Goal: Use online tool/utility: Utilize a website feature to perform a specific function

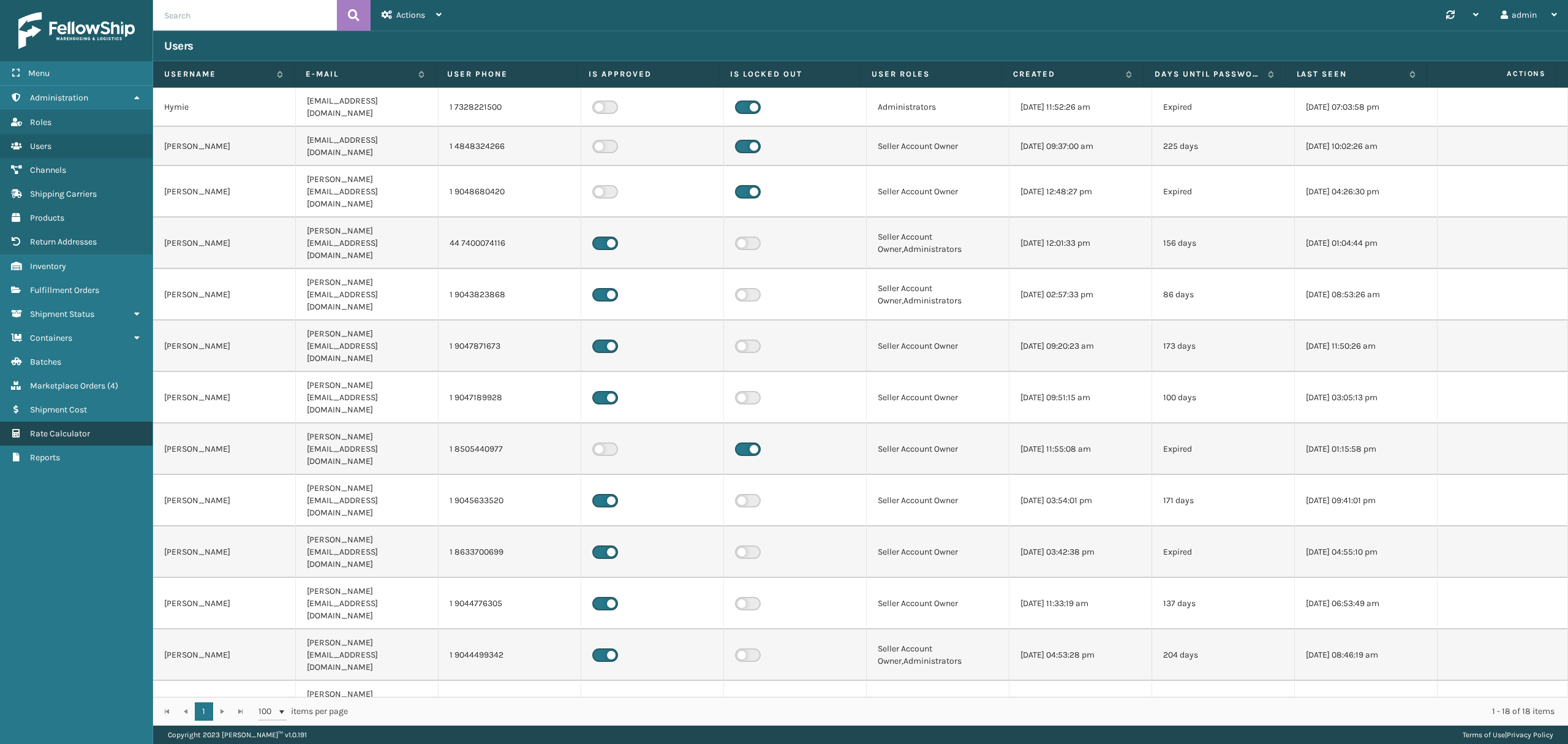
click at [79, 433] on span "Rate Calculator" at bounding box center [60, 433] width 60 height 10
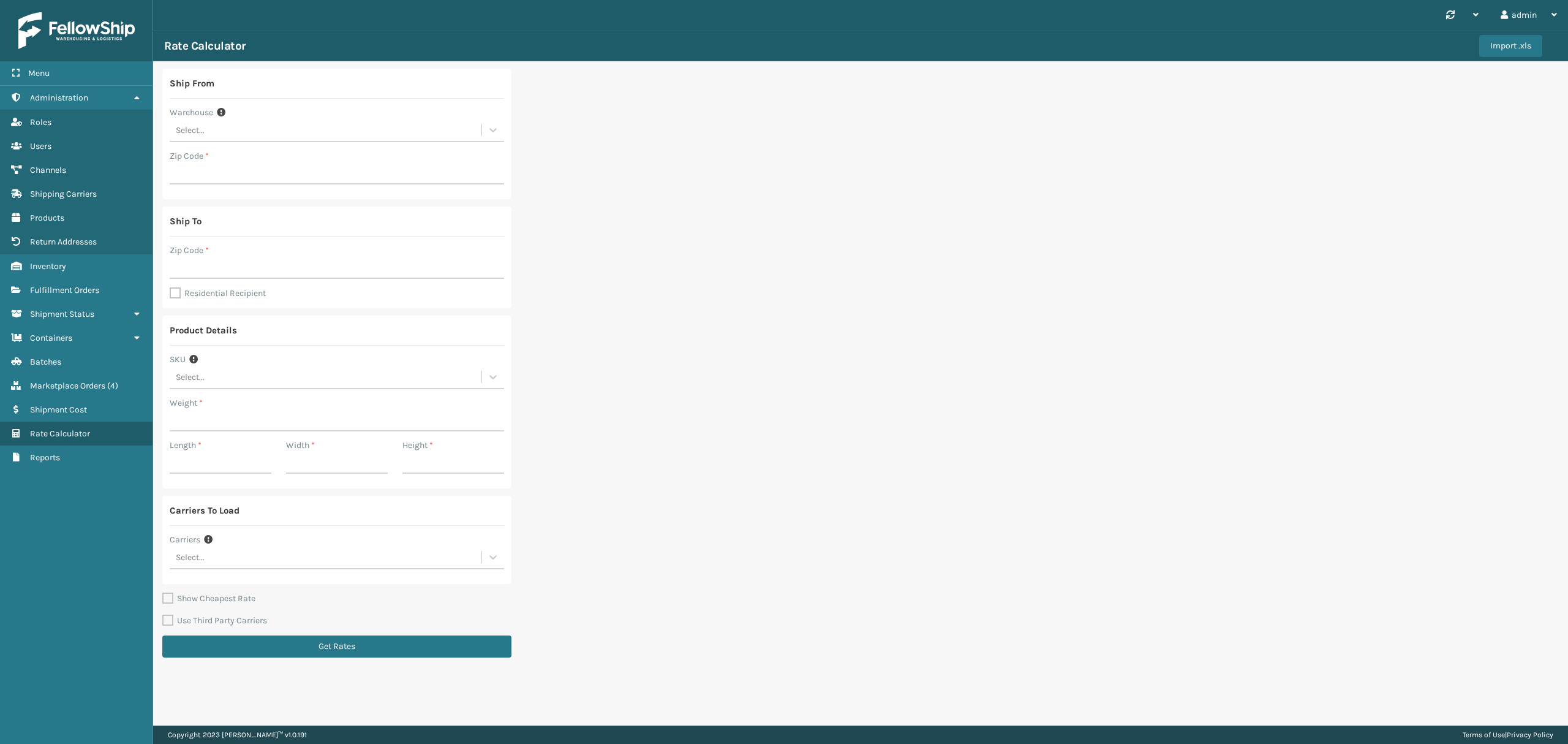
click at [289, 368] on div "Select..." at bounding box center [325, 377] width 312 height 20
click at [305, 370] on div "Select..." at bounding box center [325, 377] width 312 height 20
click at [244, 380] on div "Select..." at bounding box center [325, 377] width 312 height 20
click at [245, 379] on div "Select..." at bounding box center [325, 377] width 312 height 20
click at [229, 461] on input "Length *" at bounding box center [220, 463] width 101 height 22
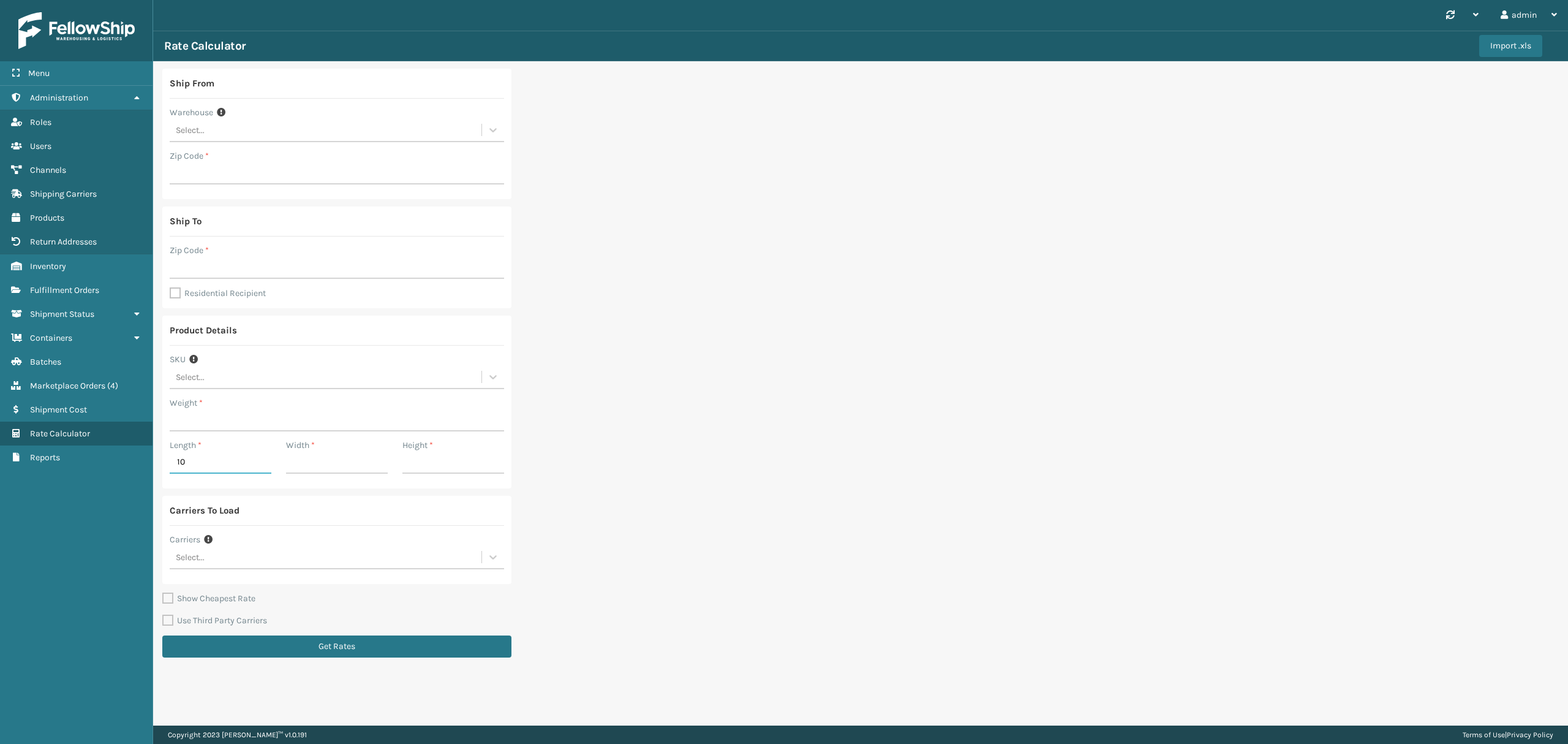
type input "1"
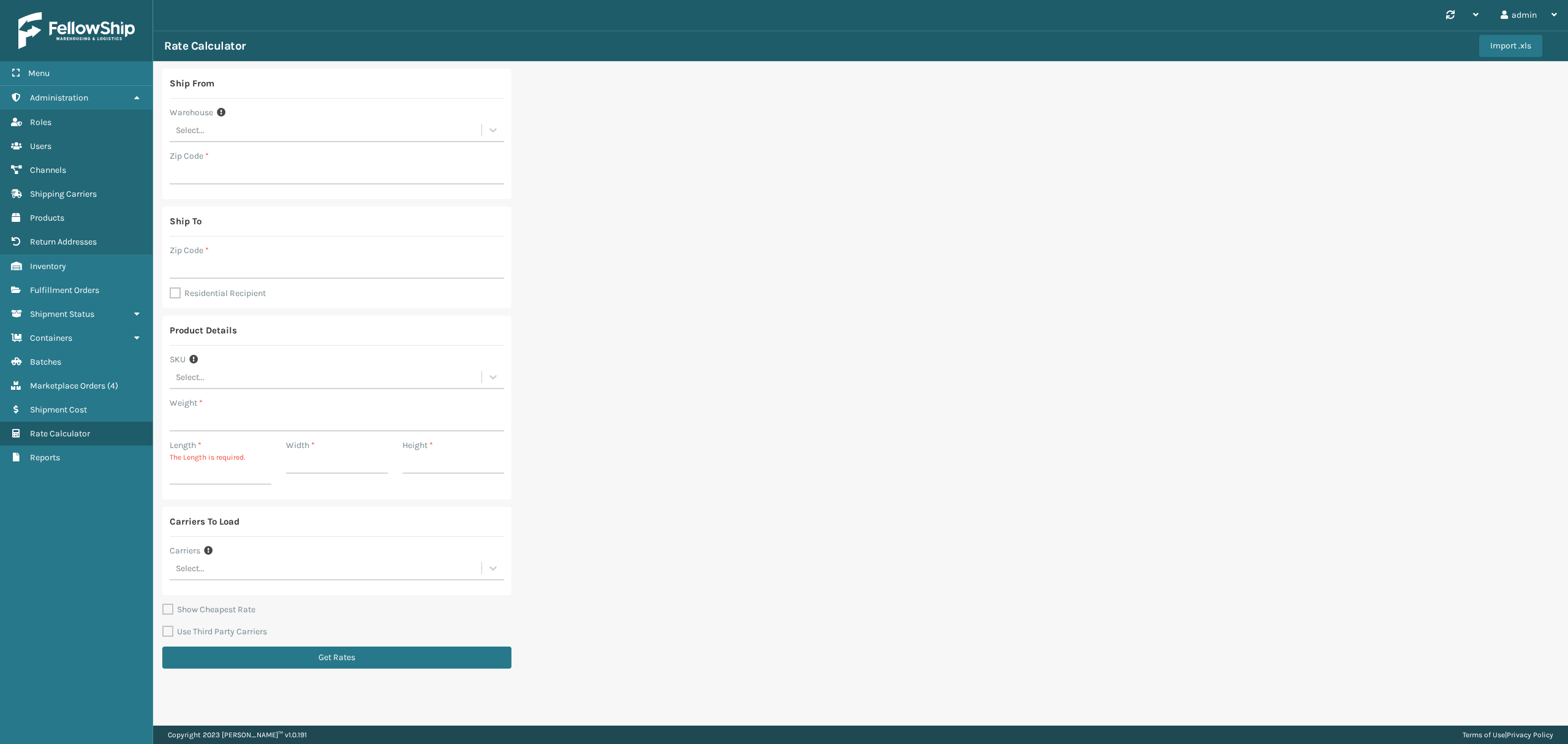
click at [245, 379] on div "Select..." at bounding box center [325, 377] width 312 height 20
type input "cel10"
click at [280, 547] on div "CEL10TN" at bounding box center [337, 544] width 335 height 23
type input "37.44"
type input "40"
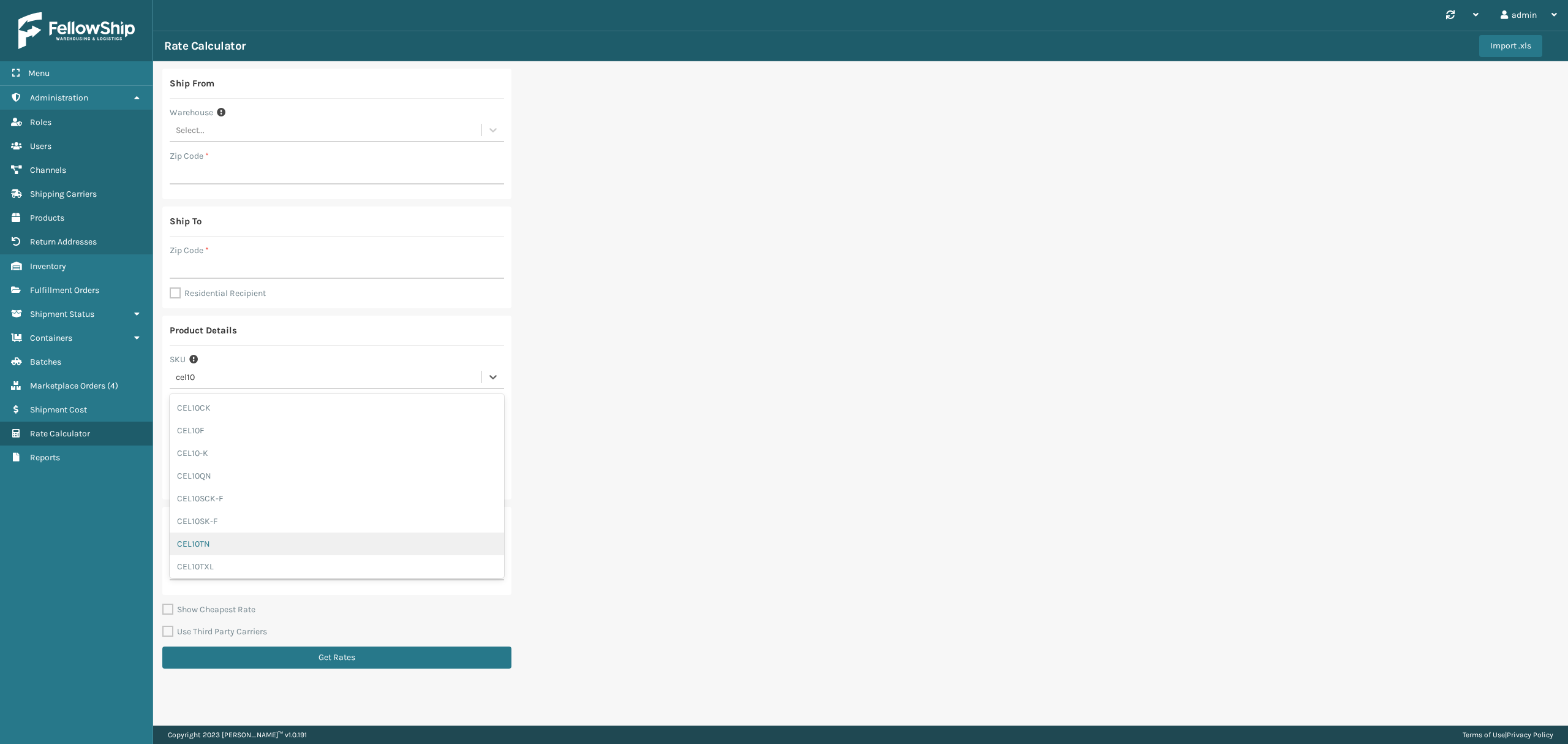
type input "13"
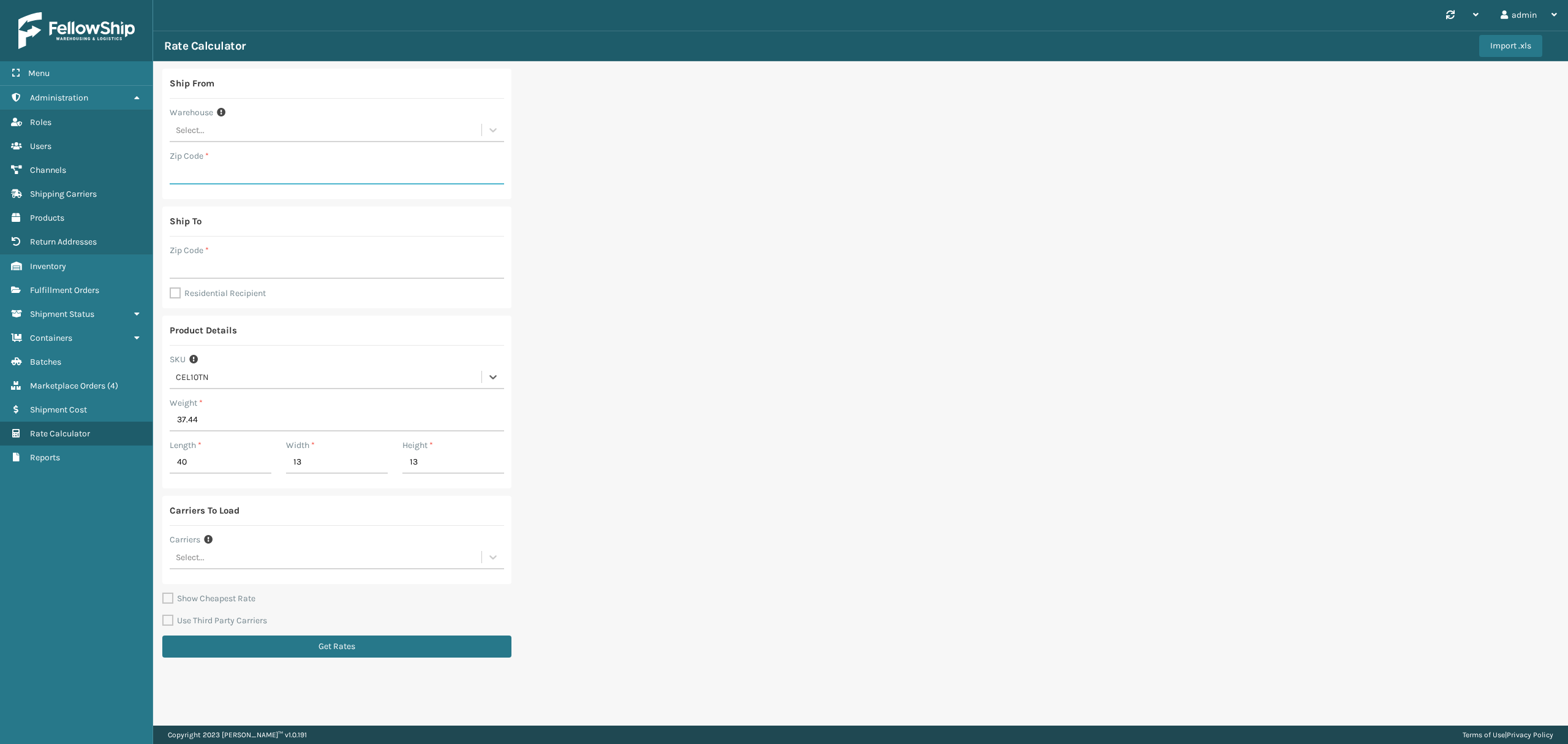
click at [280, 174] on input "Zip Code *" at bounding box center [337, 174] width 335 height 22
type input "18045"
click at [273, 257] on input "Zip Code *" at bounding box center [337, 268] width 335 height 22
type input "32208"
click at [230, 292] on label "Residential Recipient" at bounding box center [218, 292] width 96 height 10
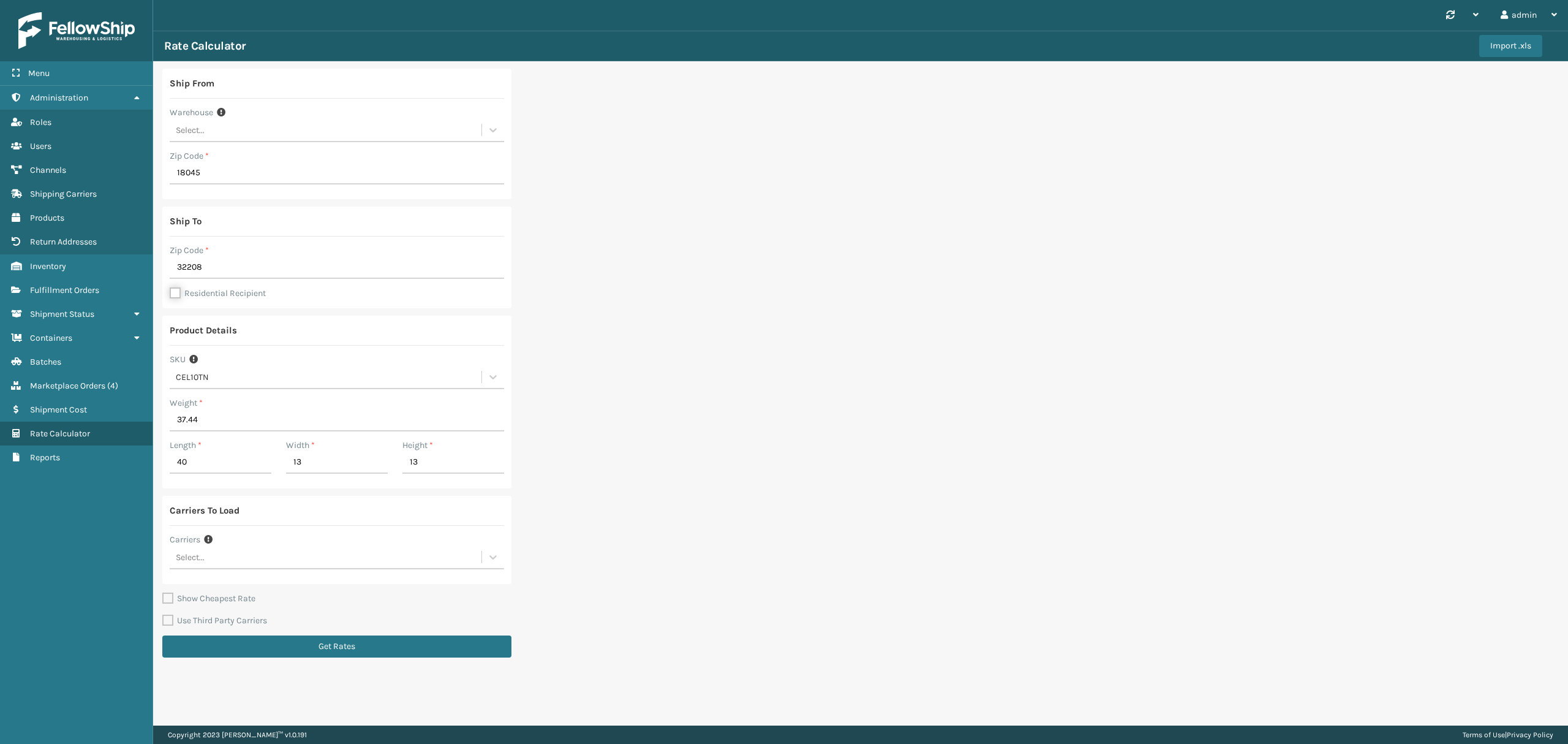
click at [170, 288] on input "Residential Recipient" at bounding box center [170, 287] width 1 height 2
checkbox input "true"
click at [321, 650] on button "Get Rates" at bounding box center [337, 647] width 349 height 22
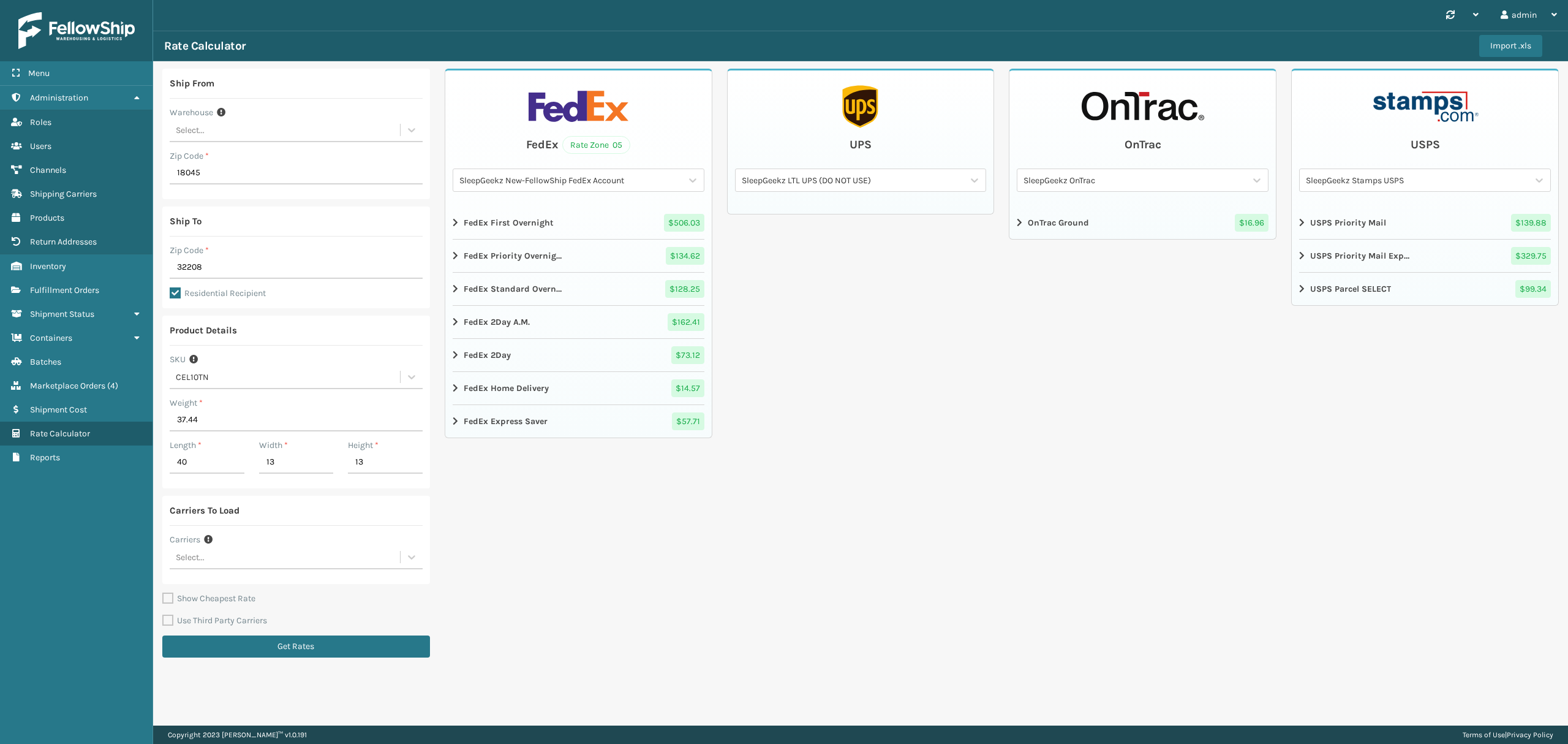
click at [518, 394] on strong "FedEx Home Delivery" at bounding box center [506, 388] width 85 height 13
click at [701, 499] on span "$ -30.89" at bounding box center [689, 495] width 31 height 13
click at [700, 499] on span "$ -30.89" at bounding box center [689, 495] width 31 height 13
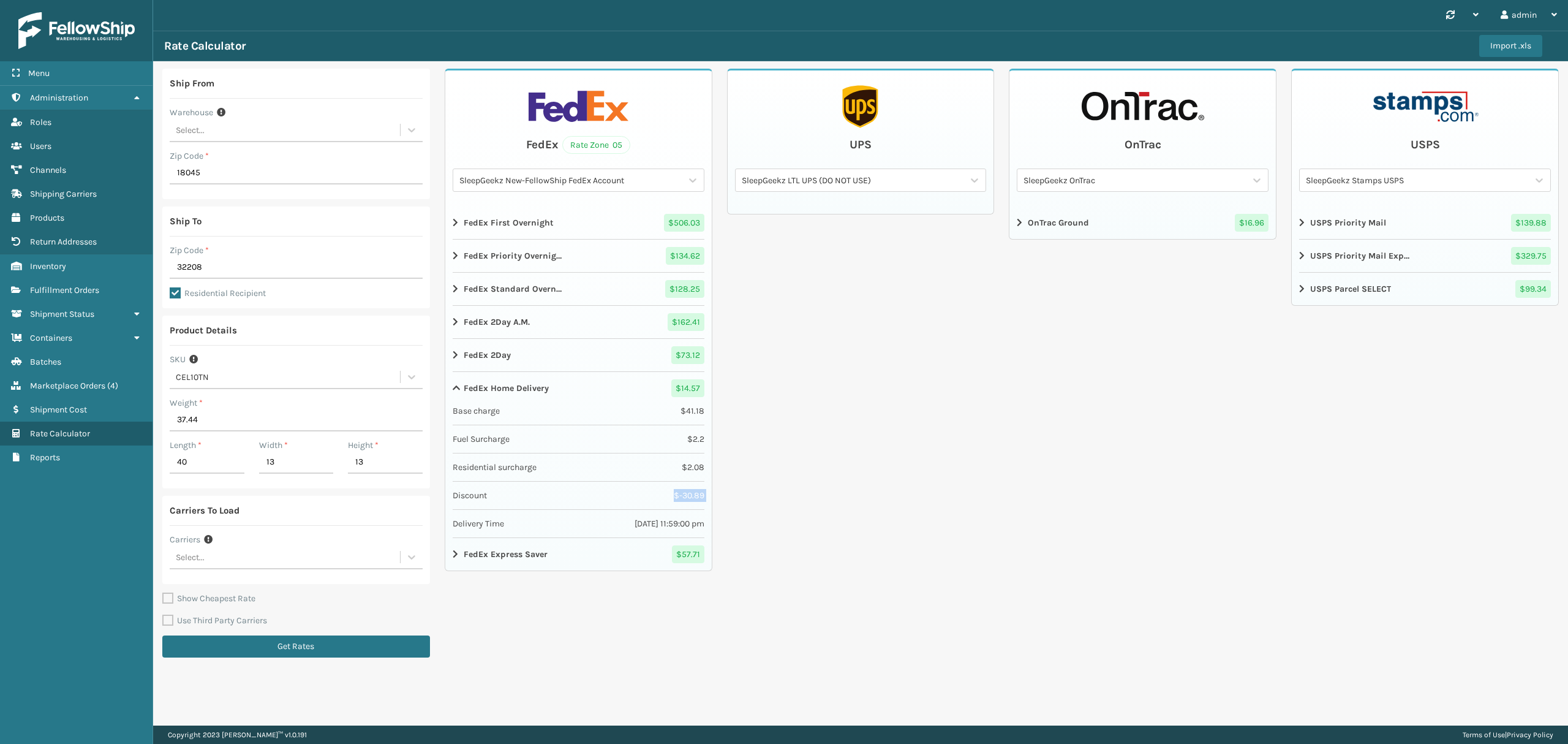
click at [700, 499] on span "$ -30.89" at bounding box center [689, 495] width 31 height 13
click at [697, 499] on span "$ -30.89" at bounding box center [689, 495] width 31 height 13
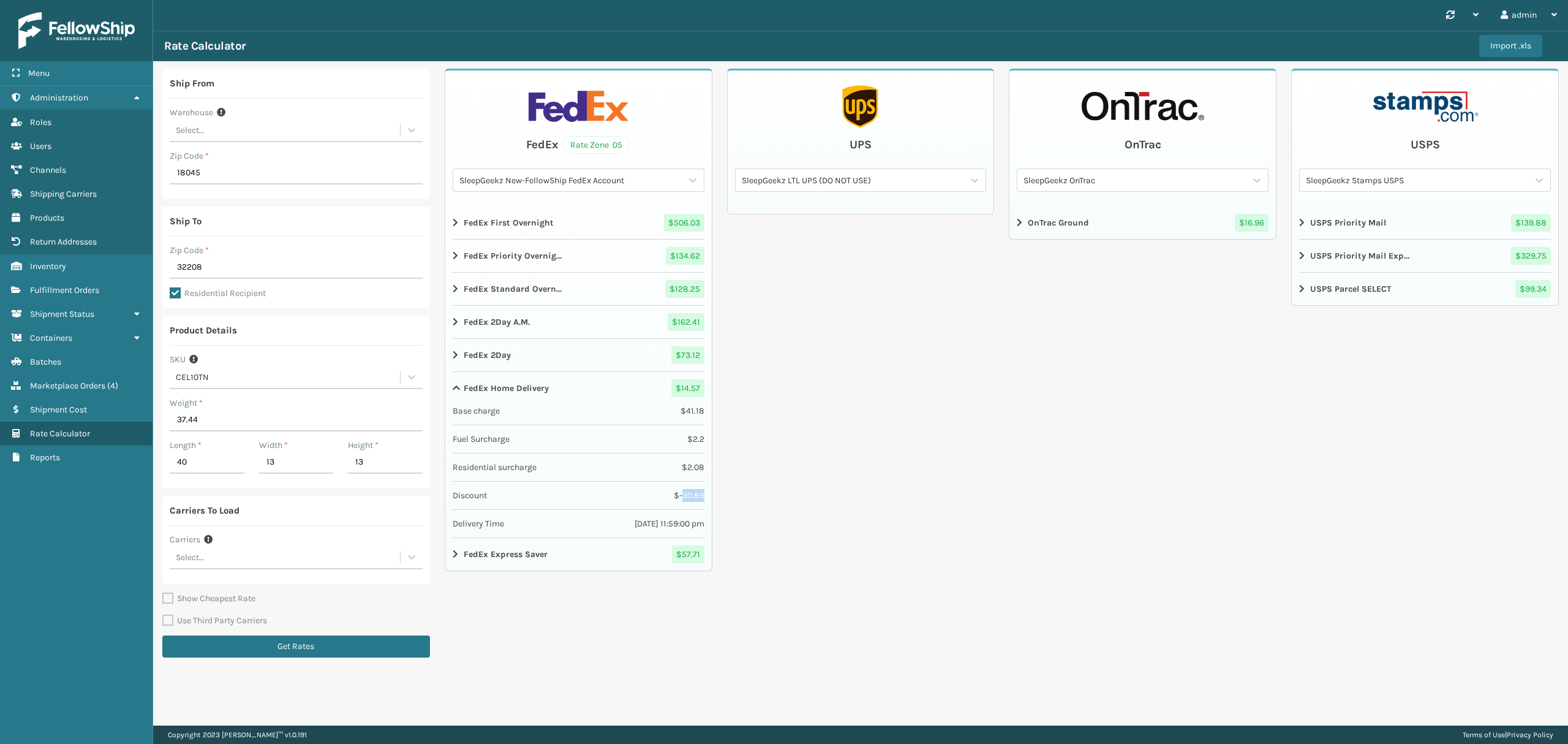
click at [697, 499] on span "$ -30.89" at bounding box center [689, 495] width 31 height 13
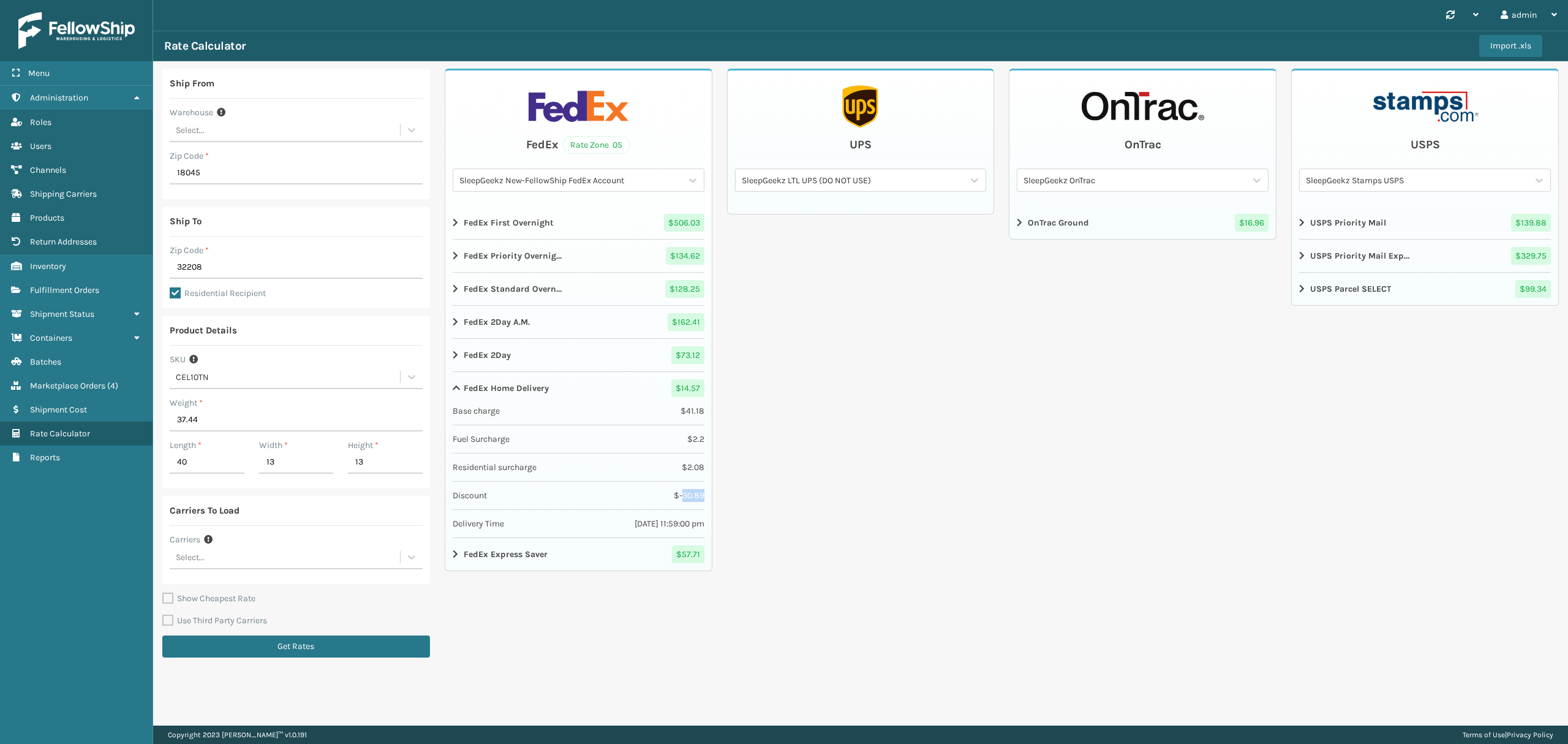
click at [697, 499] on span "$ -30.89" at bounding box center [689, 495] width 31 height 13
